Goal: Communication & Community: Answer question/provide support

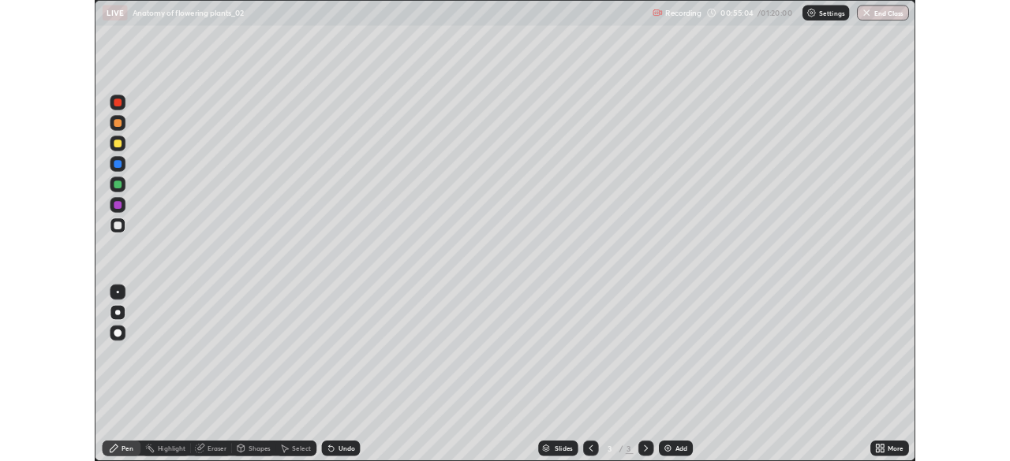
scroll to position [568, 1010]
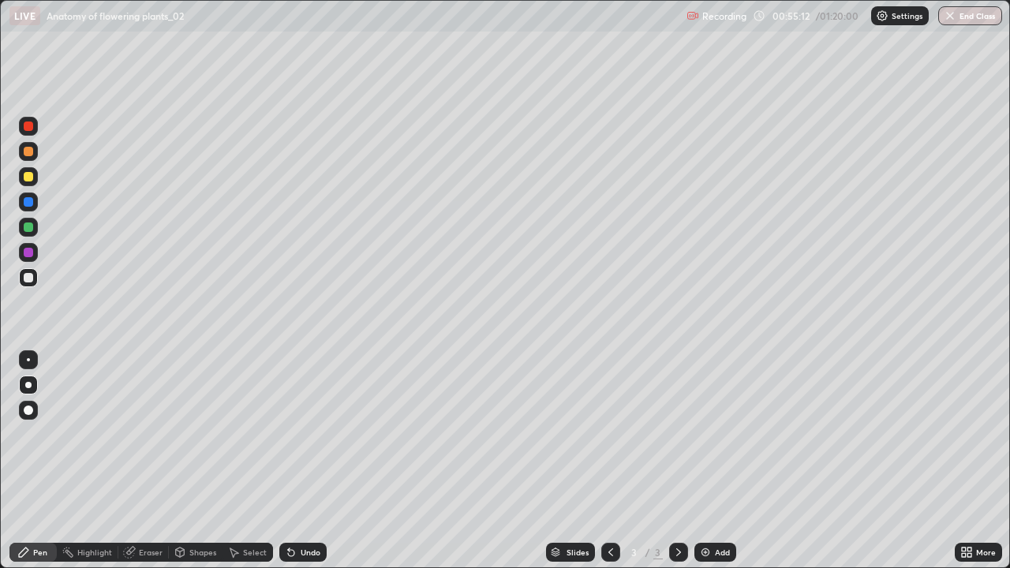
click at [310, 554] on div "Undo" at bounding box center [311, 552] width 20 height 8
click at [29, 151] on div at bounding box center [28, 151] width 9 height 9
click at [30, 227] on div at bounding box center [28, 226] width 9 height 9
click at [32, 412] on div at bounding box center [28, 409] width 9 height 9
click at [28, 360] on div at bounding box center [28, 359] width 3 height 3
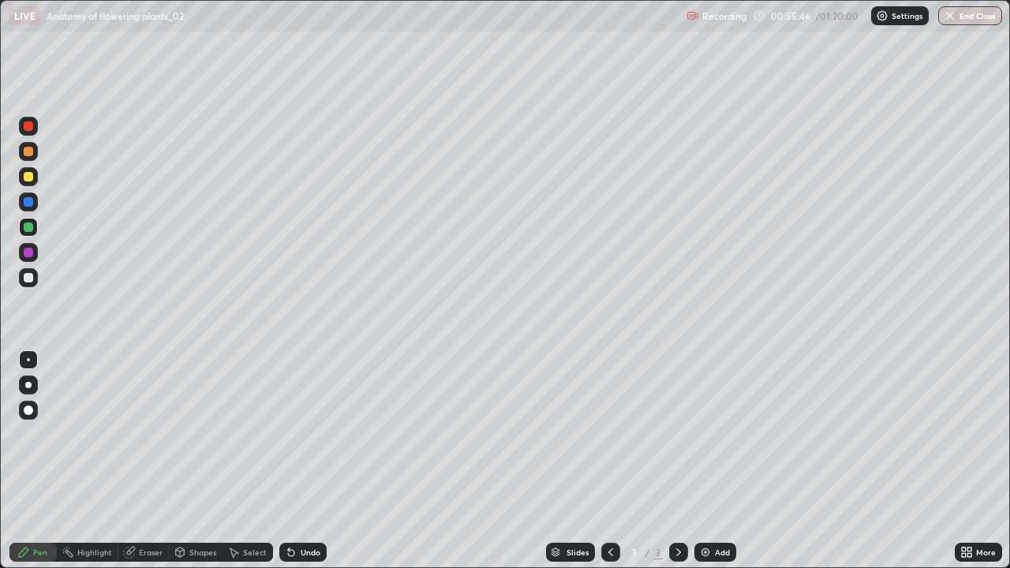
click at [35, 251] on div at bounding box center [28, 252] width 19 height 19
click at [28, 226] on div at bounding box center [28, 226] width 9 height 9
click at [28, 385] on div at bounding box center [28, 385] width 6 height 6
click at [28, 278] on div at bounding box center [28, 277] width 9 height 9
click at [29, 167] on div at bounding box center [28, 176] width 19 height 19
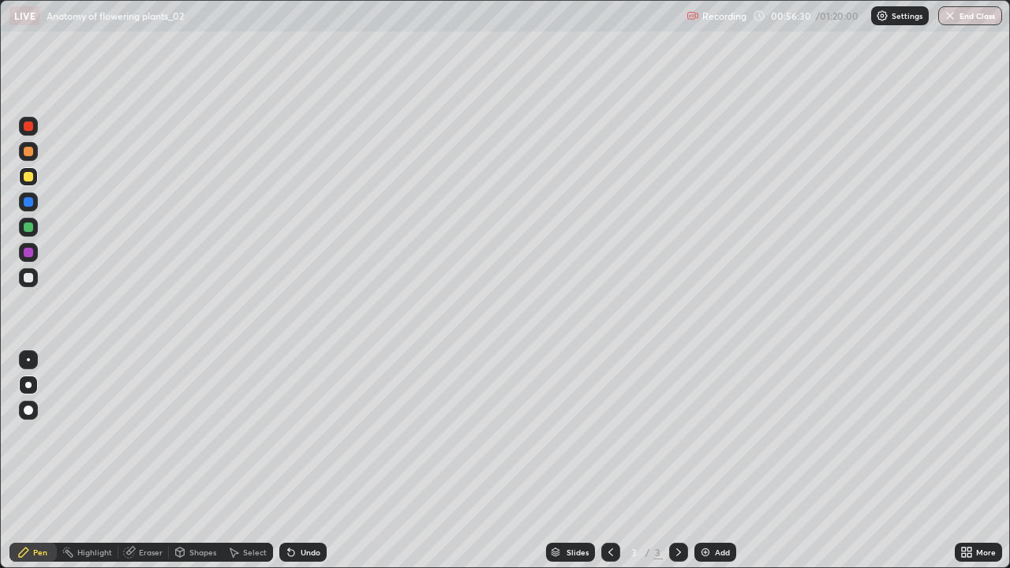
click at [31, 248] on div at bounding box center [28, 252] width 9 height 9
click at [28, 145] on div at bounding box center [28, 151] width 19 height 19
click at [35, 282] on div at bounding box center [28, 277] width 19 height 19
click at [32, 206] on div at bounding box center [28, 201] width 19 height 19
click at [30, 276] on div at bounding box center [28, 277] width 9 height 9
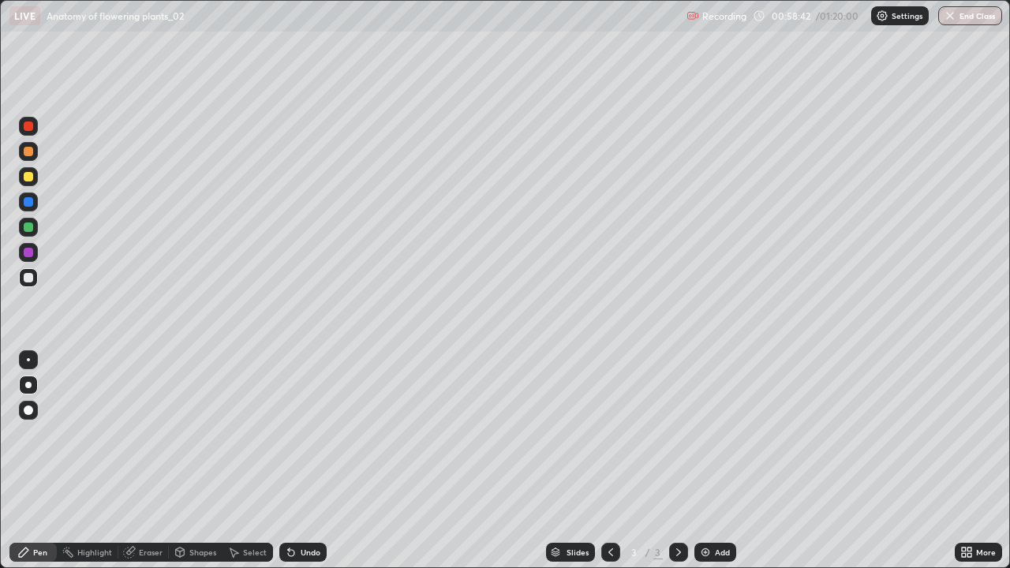
click at [35, 253] on div at bounding box center [28, 252] width 19 height 19
click at [701, 553] on img at bounding box center [705, 552] width 13 height 13
click at [27, 206] on div at bounding box center [28, 201] width 9 height 9
click at [28, 157] on div at bounding box center [28, 151] width 19 height 19
click at [317, 551] on div "Undo" at bounding box center [311, 552] width 20 height 8
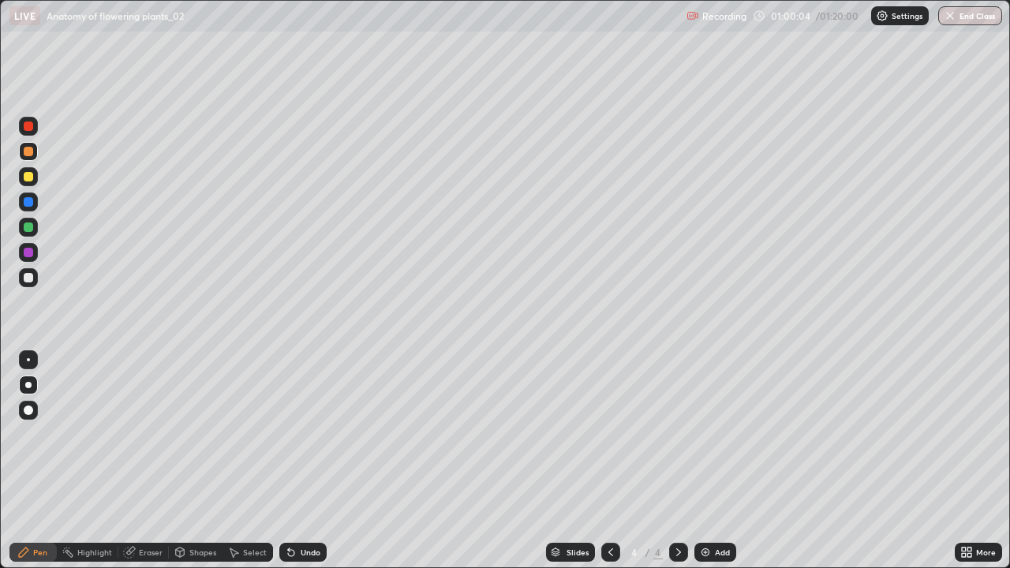
click at [31, 253] on div at bounding box center [28, 252] width 9 height 9
click at [26, 276] on div at bounding box center [28, 277] width 9 height 9
click at [28, 174] on div at bounding box center [28, 176] width 9 height 9
click at [307, 554] on div "Undo" at bounding box center [311, 552] width 20 height 8
click at [305, 552] on div "Undo" at bounding box center [311, 552] width 20 height 8
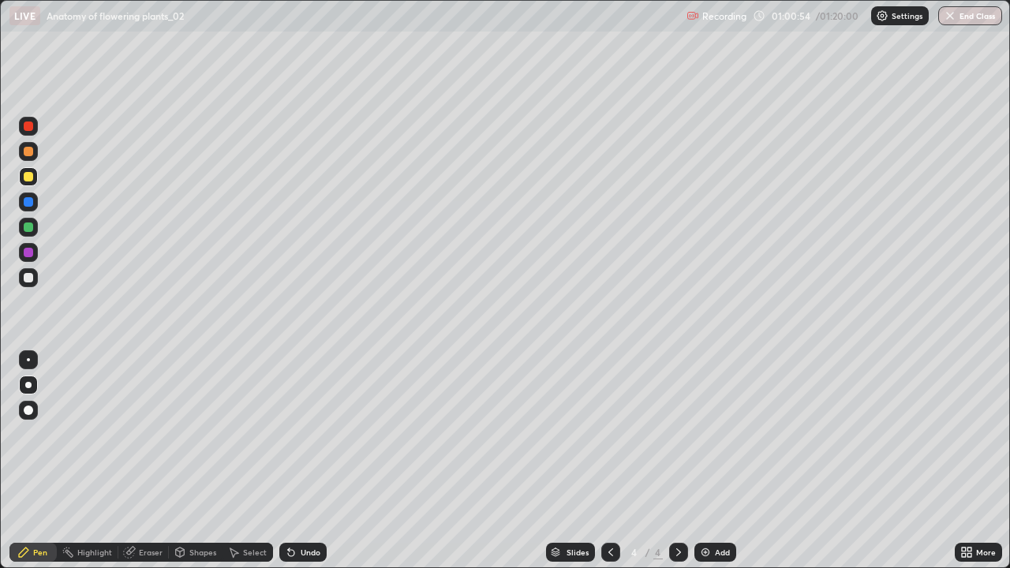
click at [305, 559] on div "Undo" at bounding box center [302, 552] width 47 height 19
click at [301, 548] on div "Undo" at bounding box center [311, 552] width 20 height 8
click at [32, 249] on div at bounding box center [28, 252] width 19 height 19
click at [29, 278] on div at bounding box center [28, 277] width 9 height 9
click at [26, 200] on div at bounding box center [28, 201] width 9 height 9
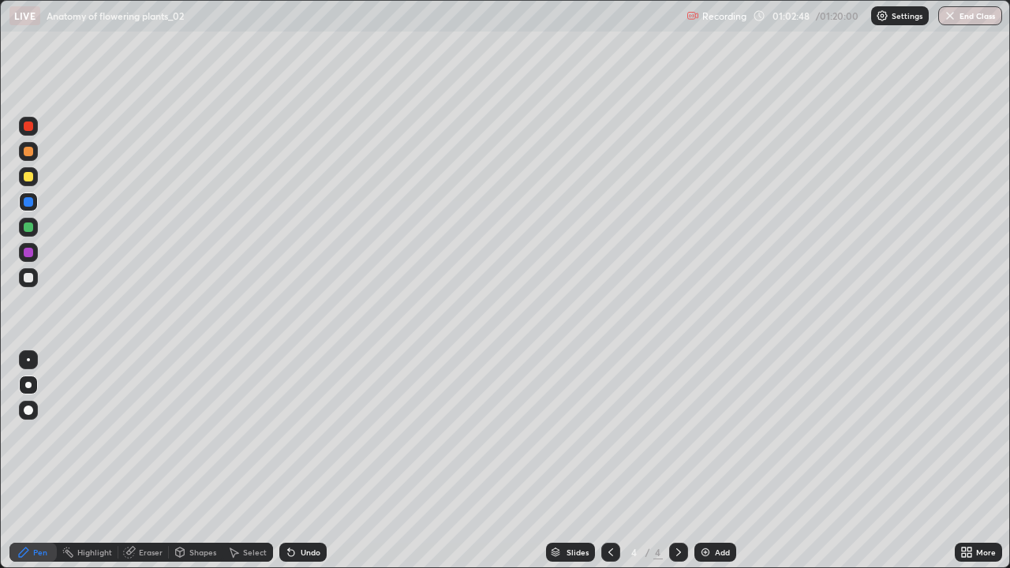
click at [610, 550] on icon at bounding box center [610, 552] width 5 height 8
click at [32, 178] on div at bounding box center [28, 176] width 9 height 9
click at [678, 544] on div at bounding box center [678, 552] width 19 height 19
click at [617, 544] on div at bounding box center [610, 552] width 19 height 32
click at [678, 552] on icon at bounding box center [678, 552] width 5 height 8
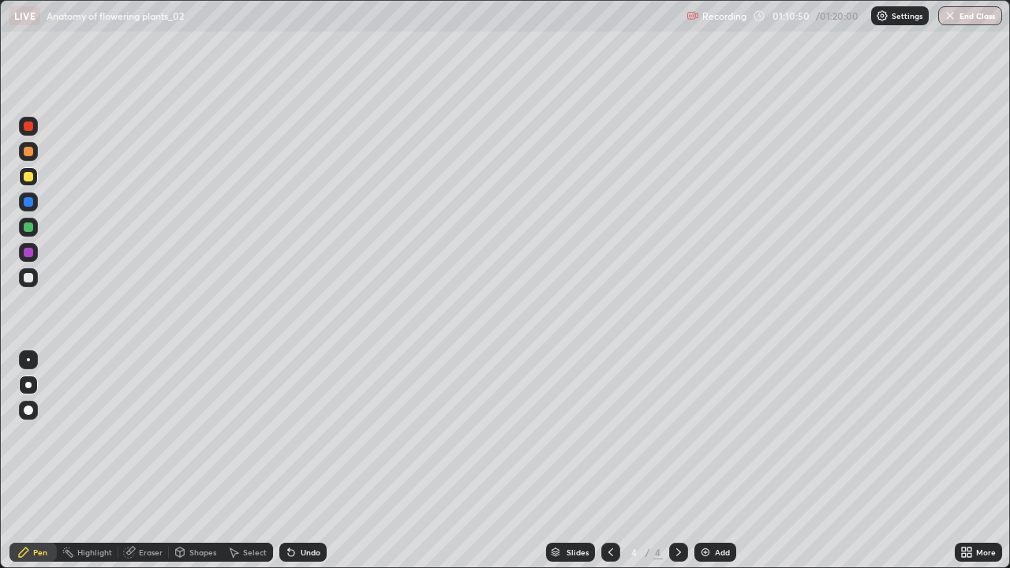
click at [701, 547] on img at bounding box center [705, 552] width 13 height 13
click at [28, 281] on div at bounding box center [28, 277] width 9 height 9
click at [28, 155] on div at bounding box center [28, 151] width 9 height 9
click at [30, 248] on div at bounding box center [28, 252] width 9 height 9
click at [25, 276] on div at bounding box center [28, 277] width 9 height 9
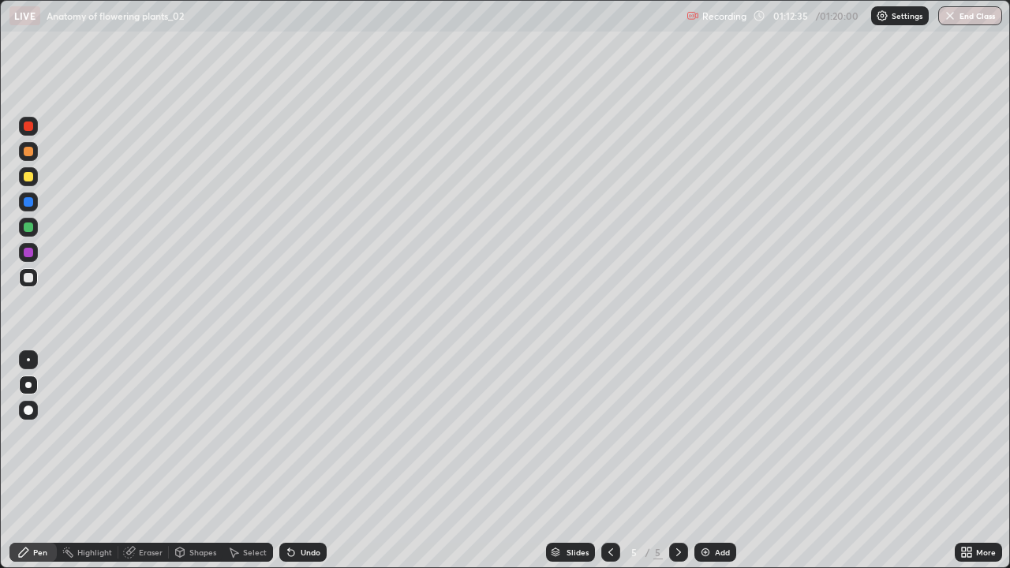
click at [35, 250] on div at bounding box center [28, 252] width 19 height 19
click at [31, 200] on div at bounding box center [28, 201] width 9 height 9
click at [29, 275] on div at bounding box center [28, 277] width 9 height 9
click at [130, 551] on icon at bounding box center [129, 552] width 10 height 10
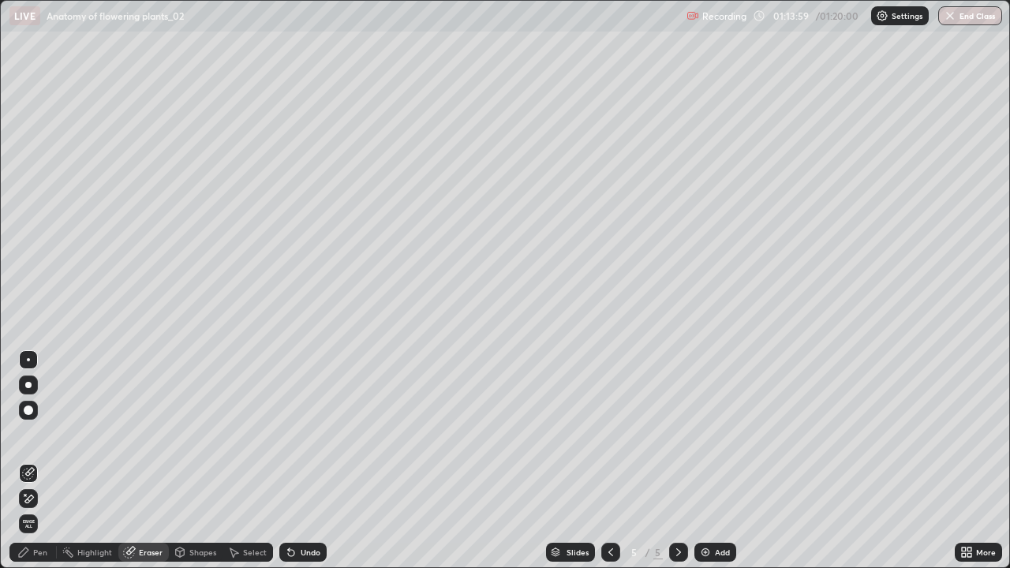
click at [46, 558] on div "Pen" at bounding box center [32, 552] width 47 height 19
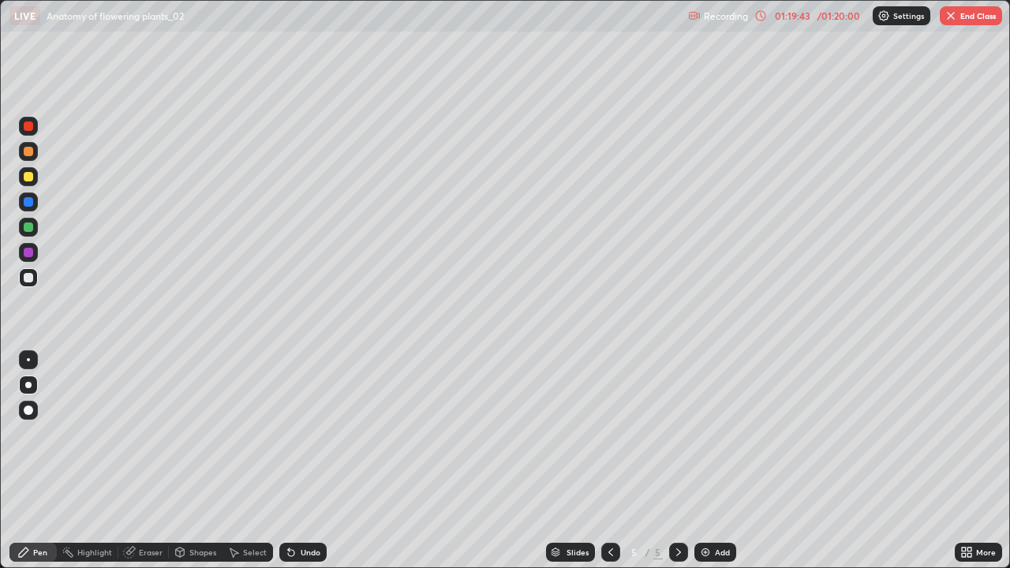
click at [971, 22] on button "End Class" at bounding box center [971, 15] width 62 height 19
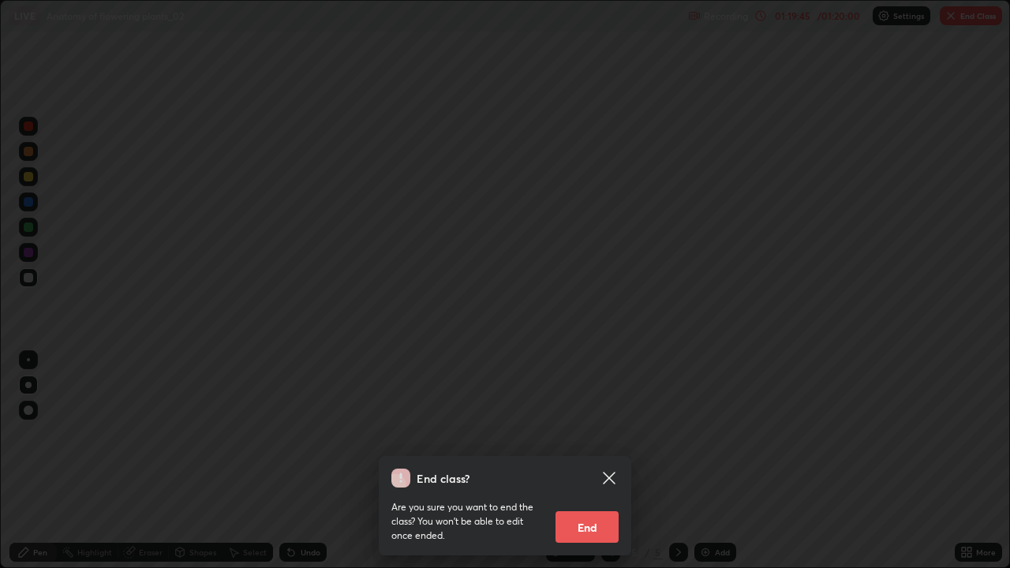
click at [590, 529] on button "End" at bounding box center [586, 527] width 63 height 32
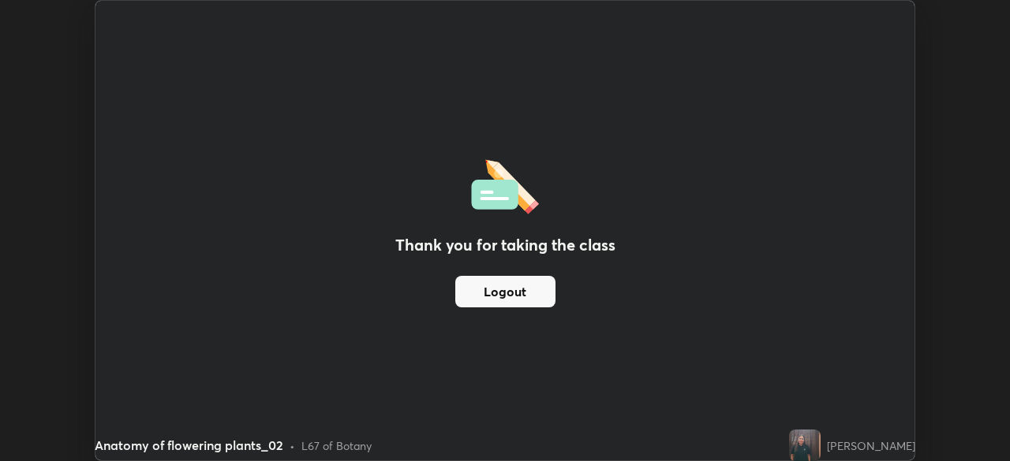
scroll to position [78427, 77878]
